Goal: Transaction & Acquisition: Purchase product/service

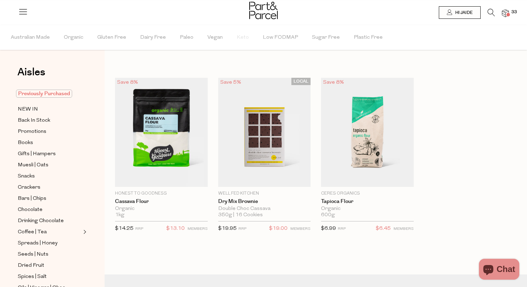
click at [38, 92] on span "Previously Purchased" at bounding box center [44, 94] width 56 height 8
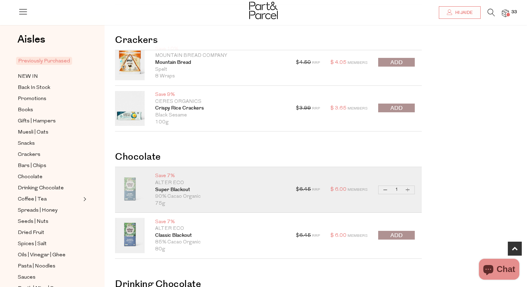
scroll to position [194, 0]
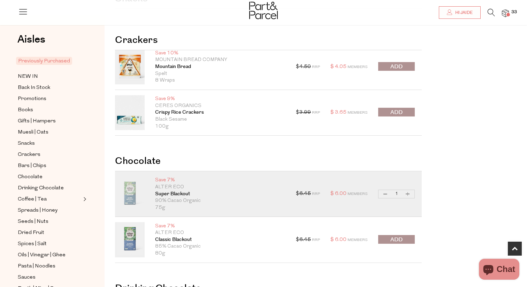
click at [401, 115] on span "submit" at bounding box center [397, 112] width 12 height 8
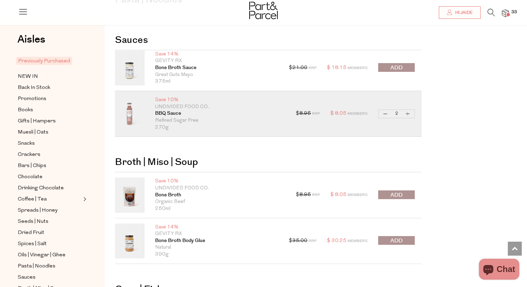
scroll to position [1269, 0]
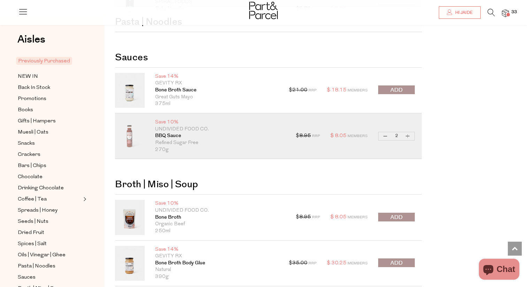
click at [400, 90] on span "submit" at bounding box center [397, 90] width 12 height 8
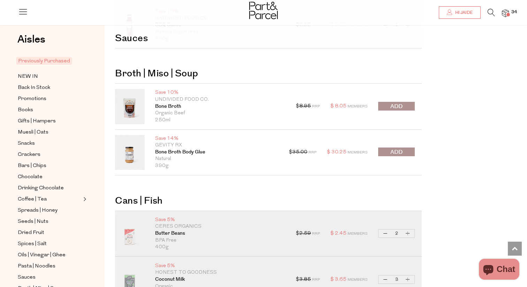
scroll to position [1382, 0]
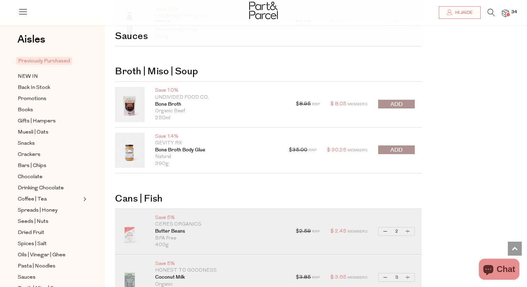
click at [397, 100] on span "submit" at bounding box center [397, 104] width 12 height 8
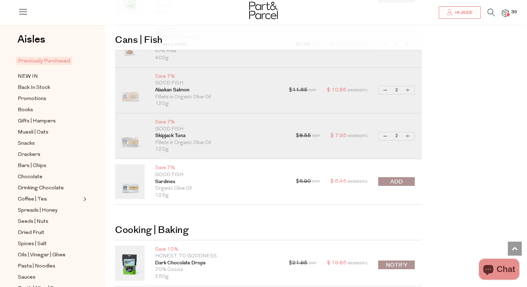
scroll to position [1747, 0]
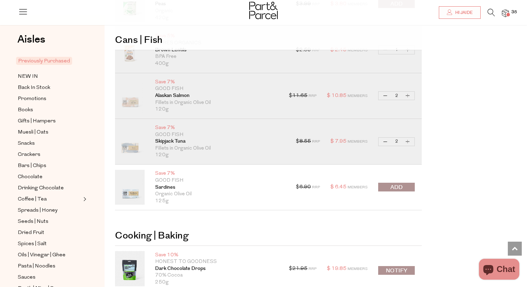
click at [409, 94] on button "Increase Alaskan Salmon" at bounding box center [408, 96] width 8 height 8
type input "3"
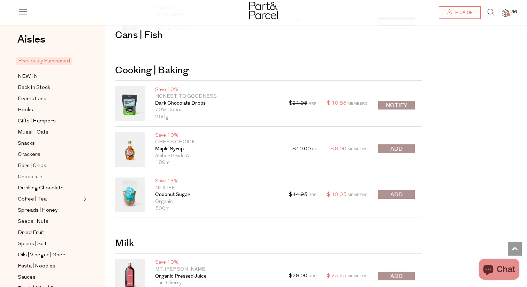
scroll to position [1920, 0]
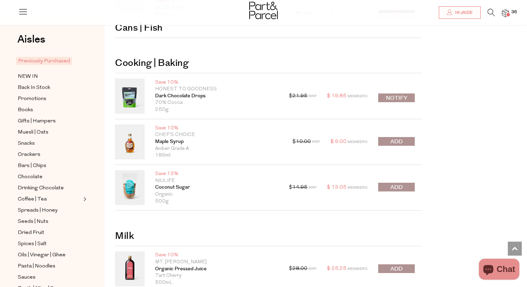
click at [394, 140] on span "submit" at bounding box center [397, 142] width 12 height 8
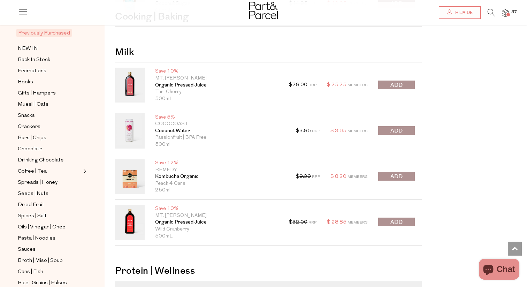
scroll to position [20, 0]
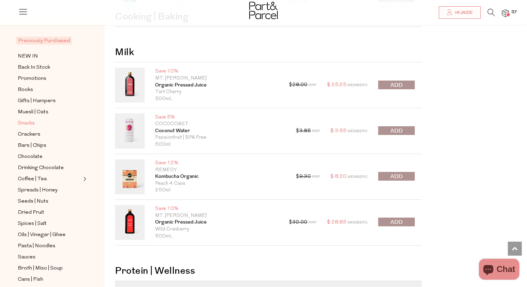
click at [36, 121] on link "Snacks" at bounding box center [49, 123] width 63 height 9
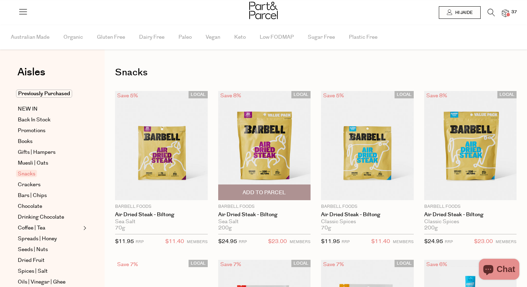
type input "2"
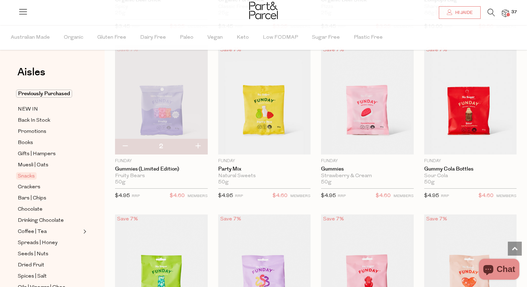
scroll to position [557, 0]
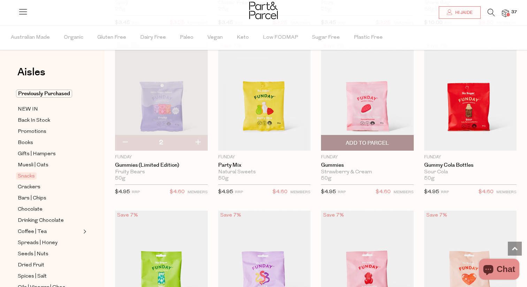
click at [371, 142] on span "Add To Parcel" at bounding box center [367, 143] width 43 height 7
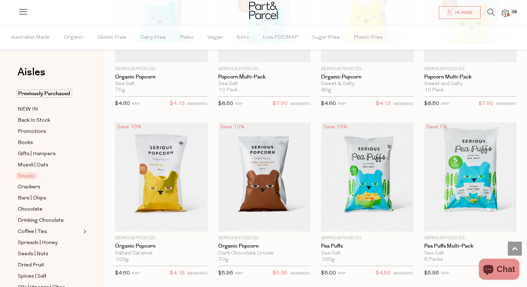
scroll to position [2108, 0]
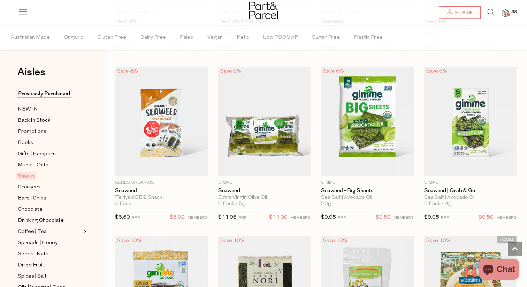
scroll to position [2229, 0]
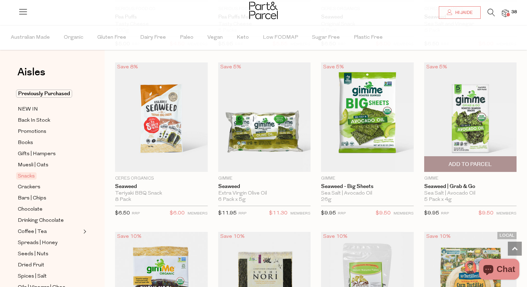
click at [470, 161] on span "Add To Parcel" at bounding box center [470, 164] width 43 height 7
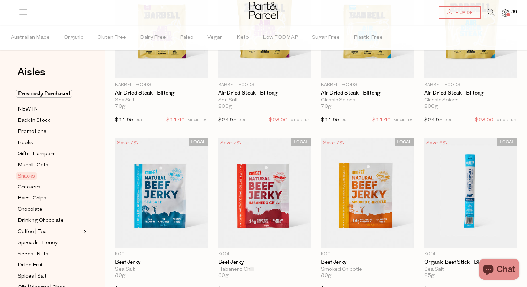
scroll to position [0, 0]
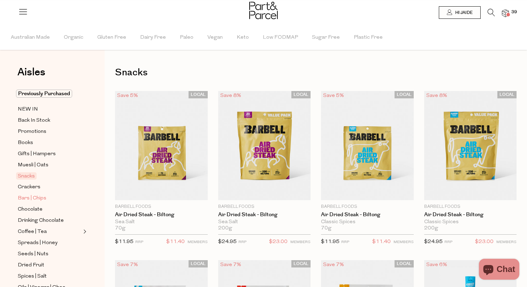
click at [37, 199] on span "Bars | Chips" at bounding box center [32, 198] width 29 height 8
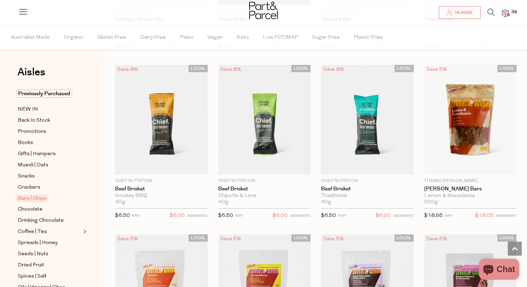
scroll to position [877, 0]
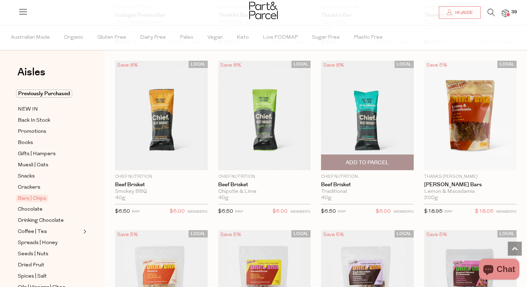
click at [348, 118] on img at bounding box center [367, 115] width 93 height 109
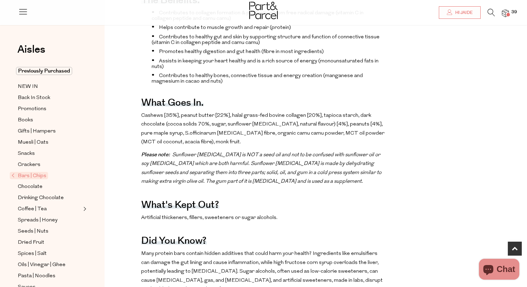
scroll to position [331, 0]
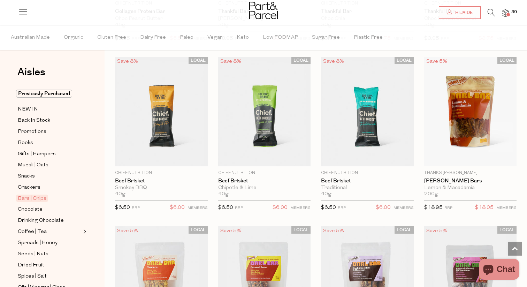
scroll to position [861, 0]
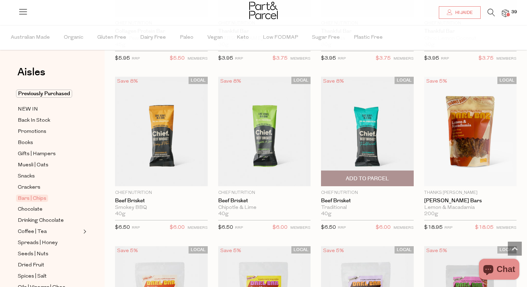
click at [379, 181] on span "Add To Parcel" at bounding box center [367, 178] width 43 height 7
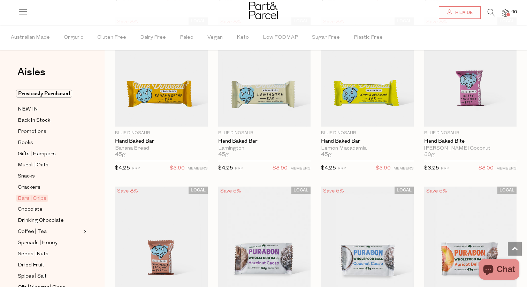
scroll to position [1430, 0]
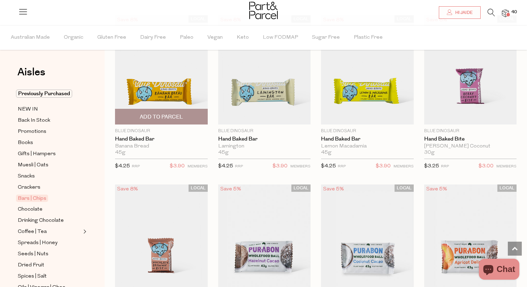
click at [170, 89] on img at bounding box center [161, 69] width 93 height 109
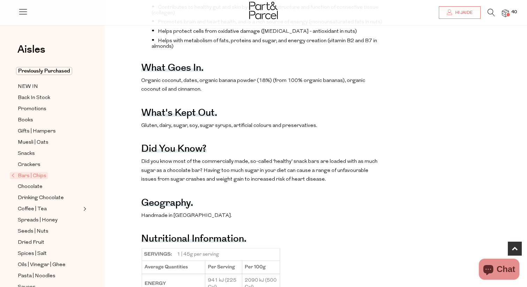
scroll to position [310, 0]
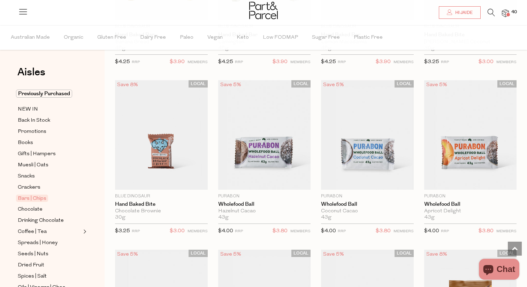
scroll to position [1539, 0]
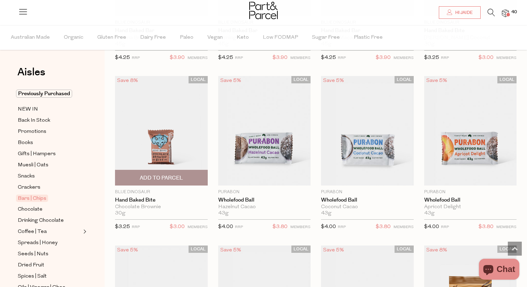
click at [180, 132] on img at bounding box center [161, 130] width 93 height 109
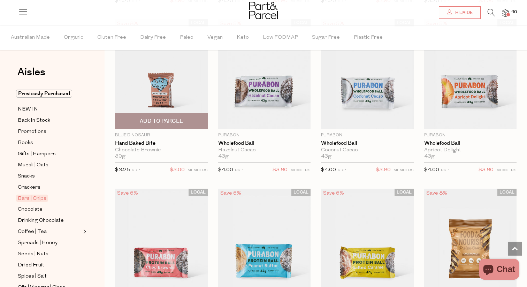
scroll to position [1589, 0]
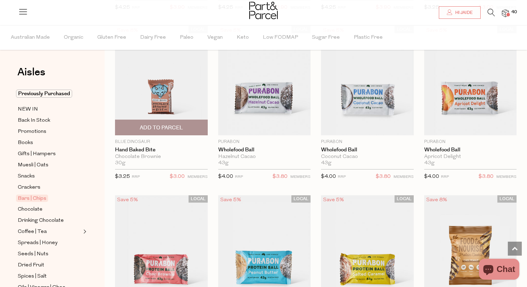
click at [163, 124] on span "Add To Parcel" at bounding box center [161, 127] width 43 height 7
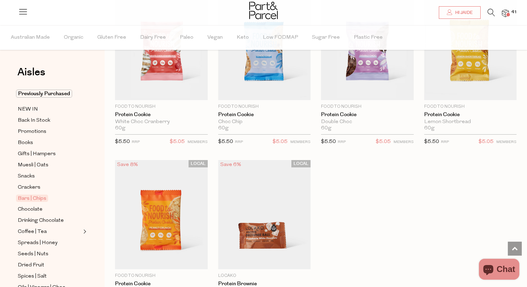
scroll to position [1988, 0]
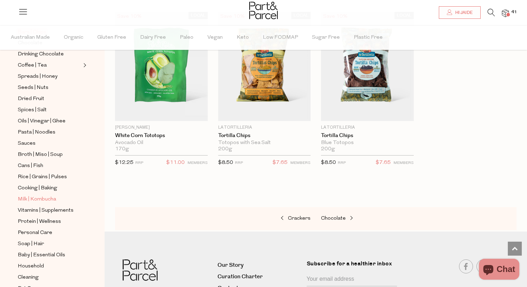
scroll to position [203, 0]
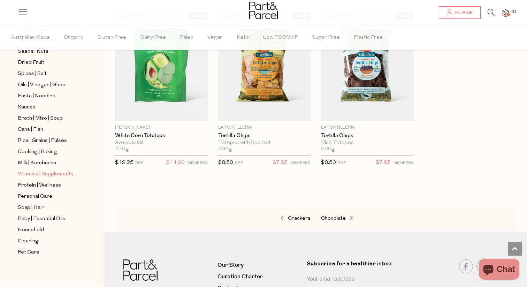
click at [54, 172] on span "Vitamins | Supplements" at bounding box center [46, 174] width 56 height 8
